Goal: Transaction & Acquisition: Book appointment/travel/reservation

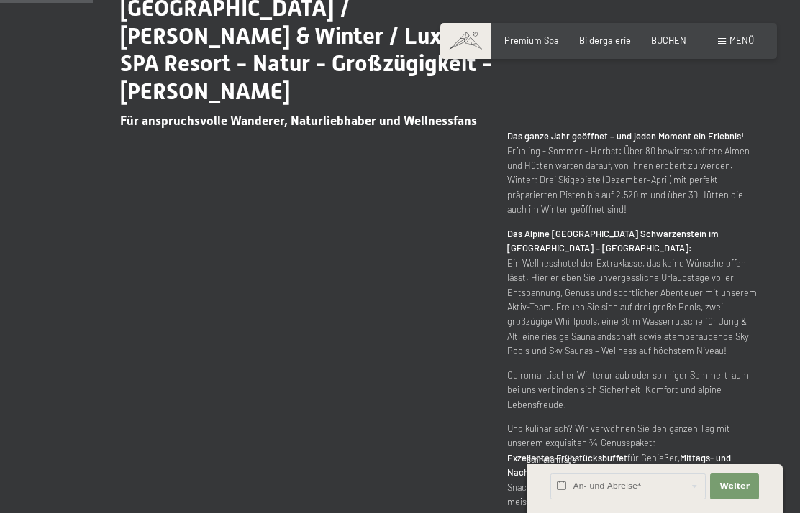
scroll to position [653, 0]
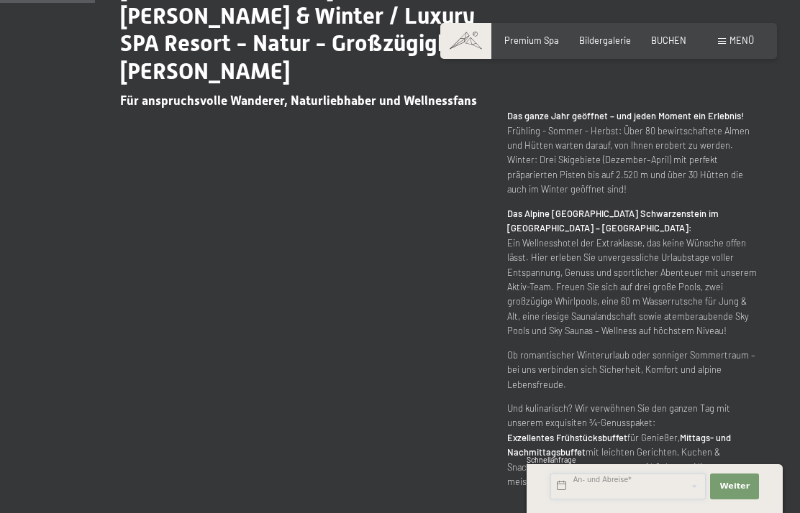
click at [611, 484] on input "text" at bounding box center [627, 487] width 155 height 26
click at [674, 42] on span "BUCHEN" at bounding box center [668, 41] width 35 height 12
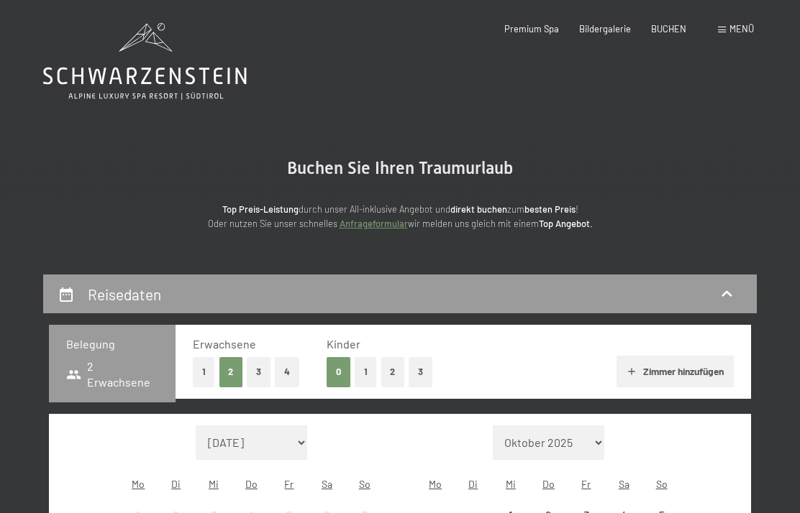
click at [680, 31] on span "BUCHEN" at bounding box center [668, 29] width 35 height 12
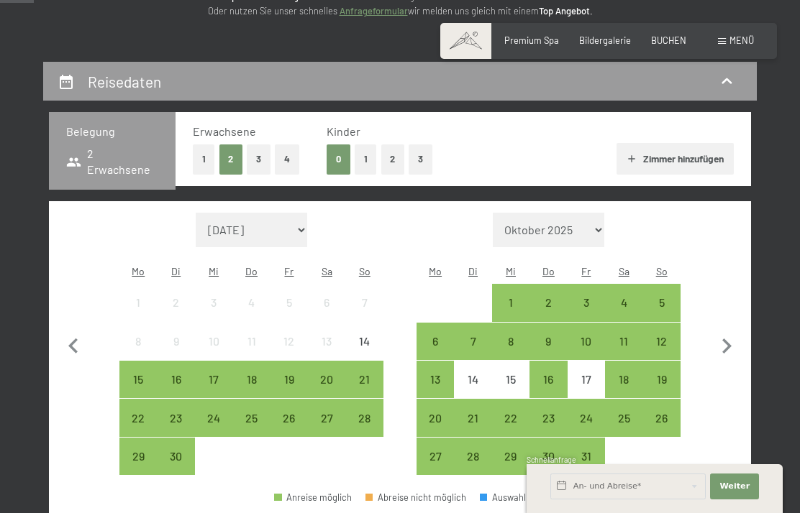
scroll to position [208, 0]
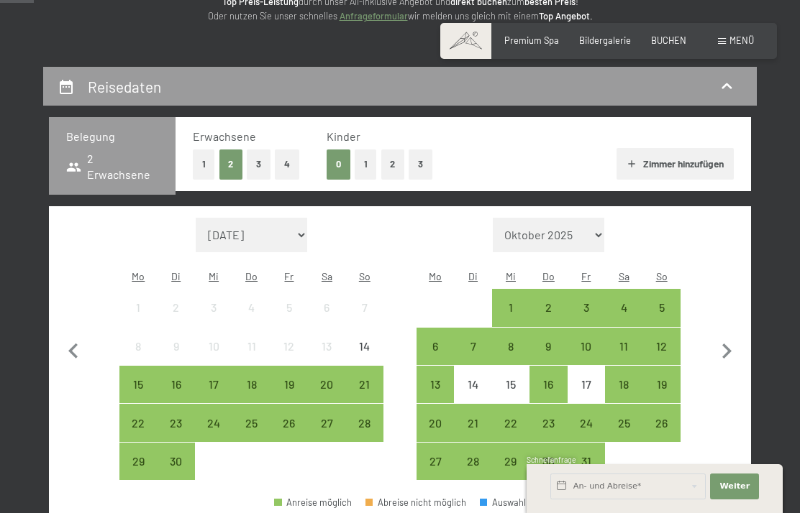
click at [731, 337] on icon "button" at bounding box center [726, 352] width 30 height 30
select select "2025-10-01"
select select "2025-11-01"
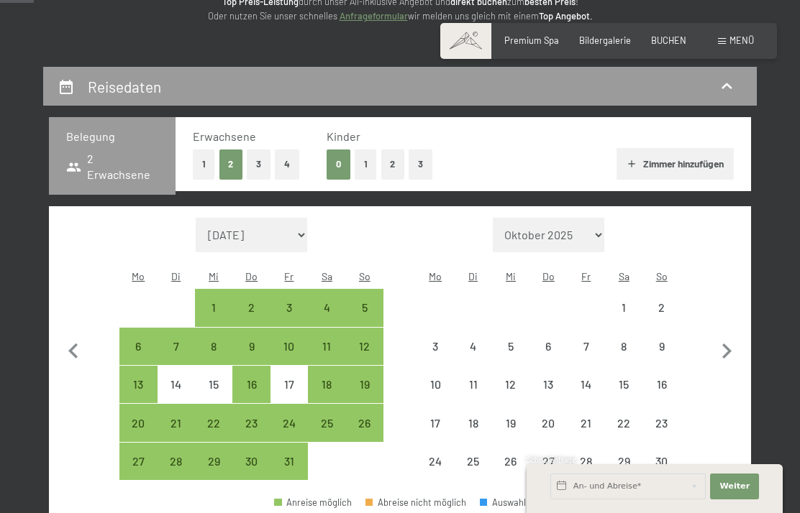
select select "2025-10-01"
select select "2025-11-01"
